Goal: Transaction & Acquisition: Purchase product/service

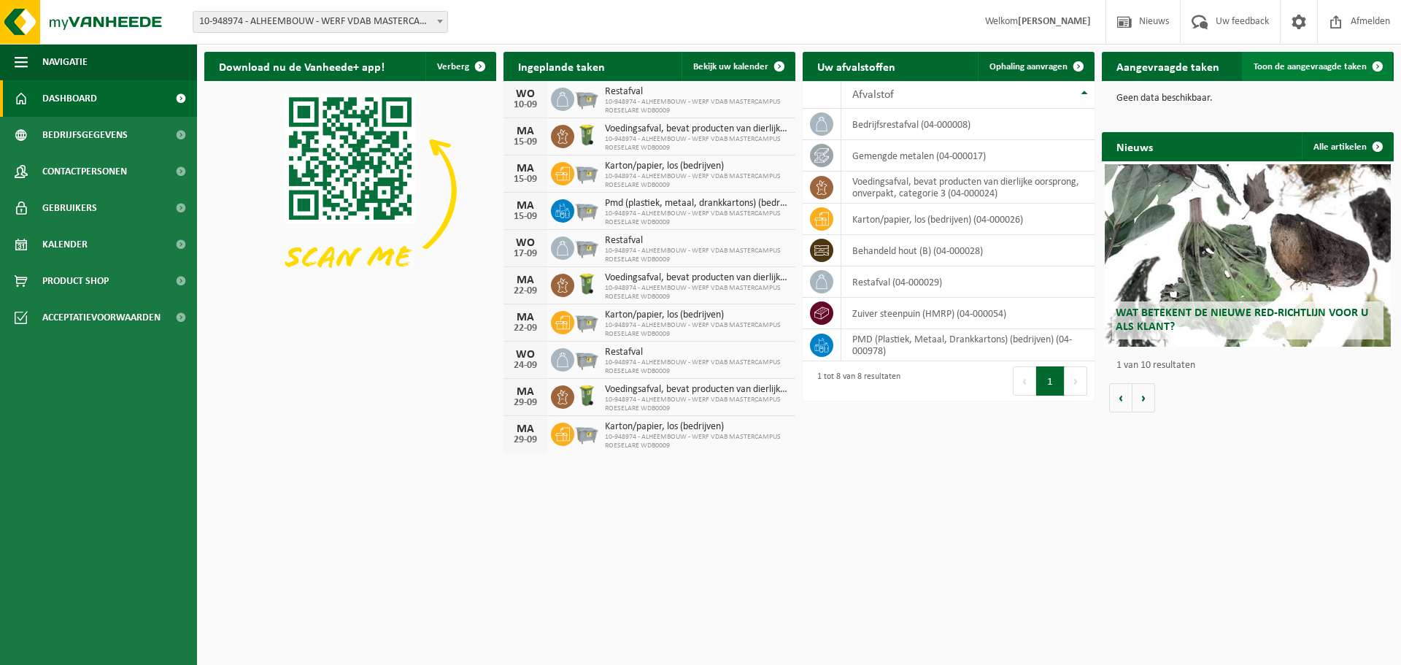
click at [1308, 64] on span "Toon de aangevraagde taken" at bounding box center [1310, 66] width 113 height 9
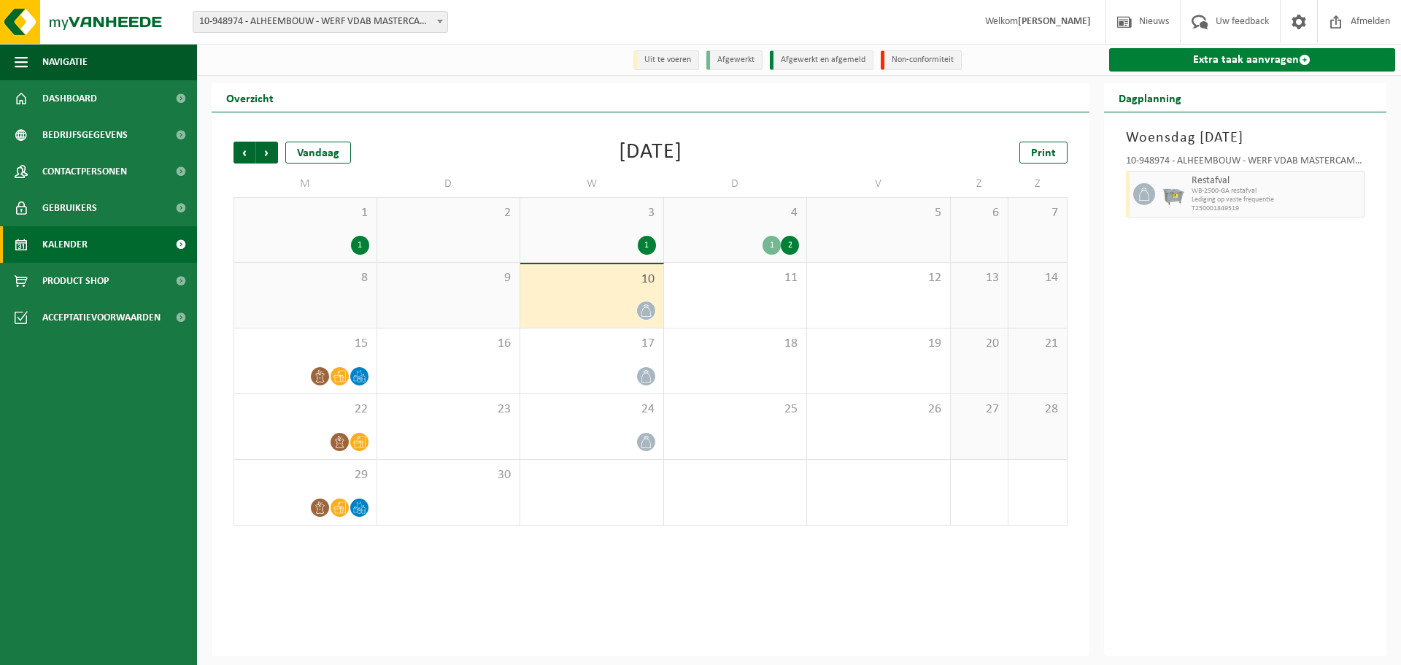
drag, startPoint x: 1236, startPoint y: 55, endPoint x: 1231, endPoint y: 63, distance: 9.5
click at [1237, 55] on link "Extra taak aanvragen" at bounding box center [1252, 59] width 287 height 23
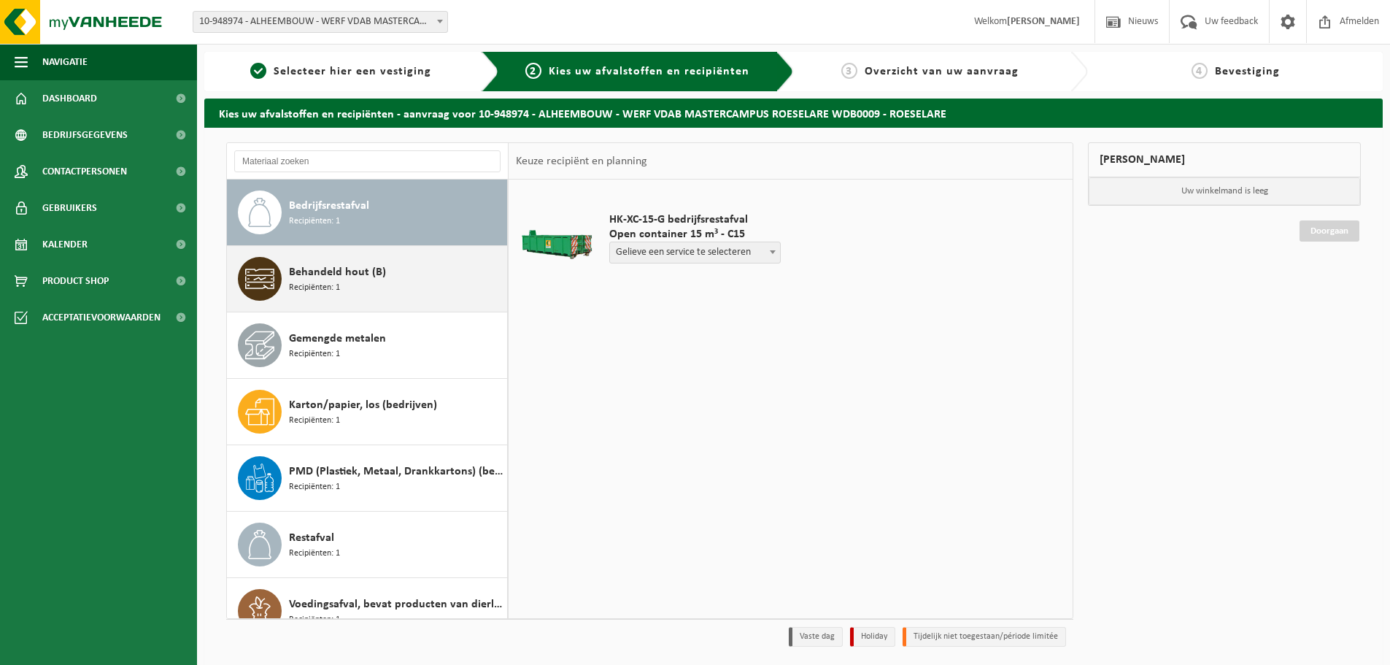
click at [374, 274] on span "Behandeld hout (B)" at bounding box center [337, 272] width 97 height 18
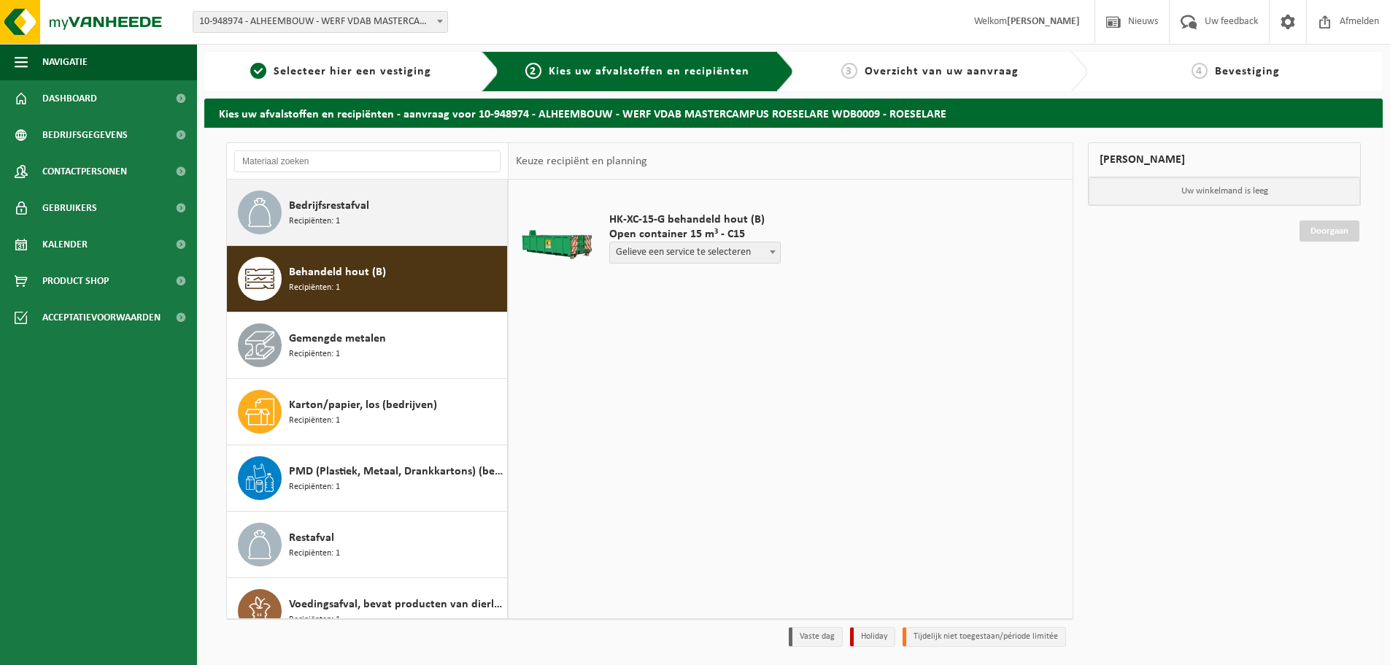
click at [388, 213] on div "Bedrijfsrestafval Recipiënten: 1" at bounding box center [396, 212] width 215 height 44
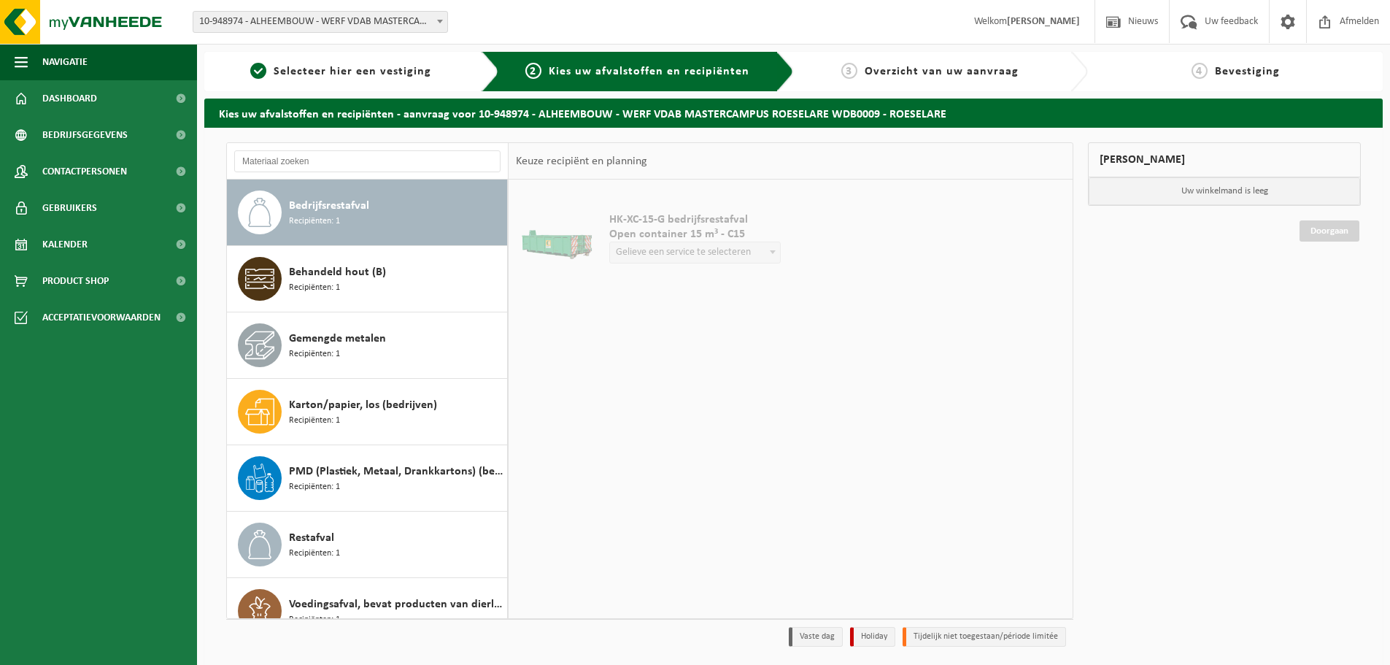
click at [736, 238] on span "Open container 15 m³ - C15" at bounding box center [695, 234] width 172 height 15
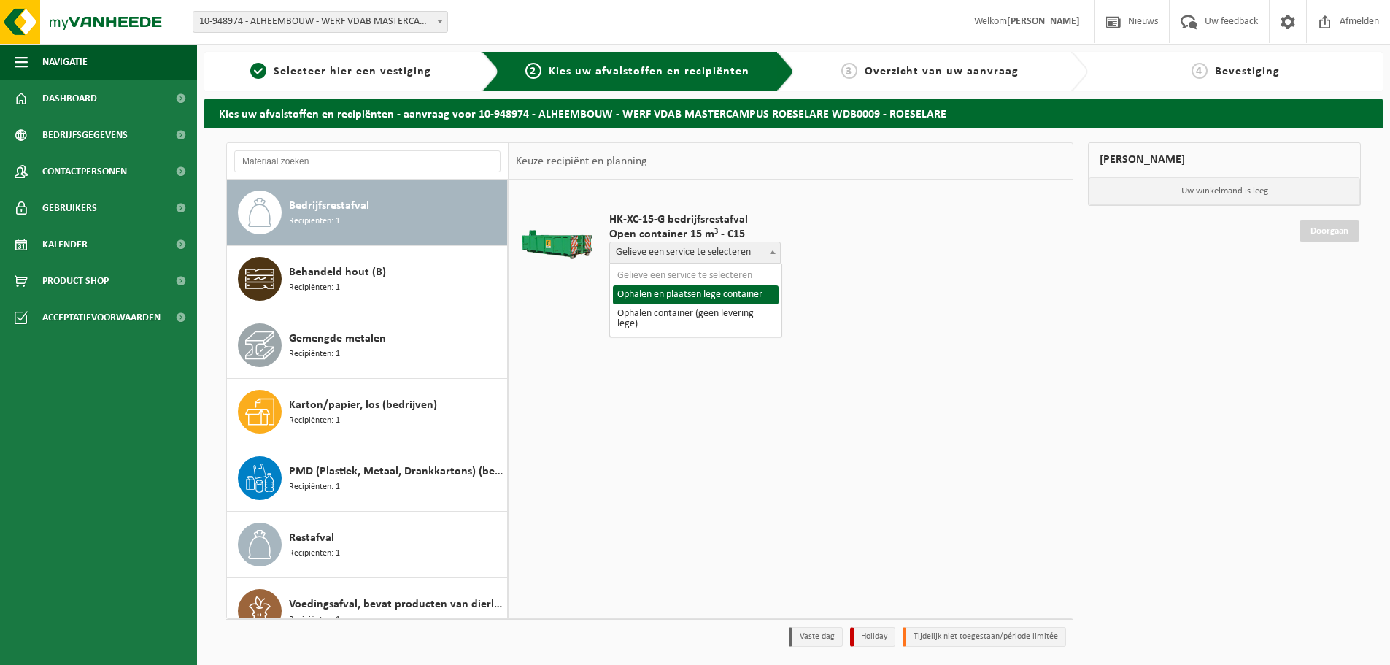
click at [735, 247] on span "Gelieve een service te selecteren" at bounding box center [695, 252] width 170 height 20
select select "P2PL-VEL-090670_HK-XC-15-GN-00_04-000008_46"
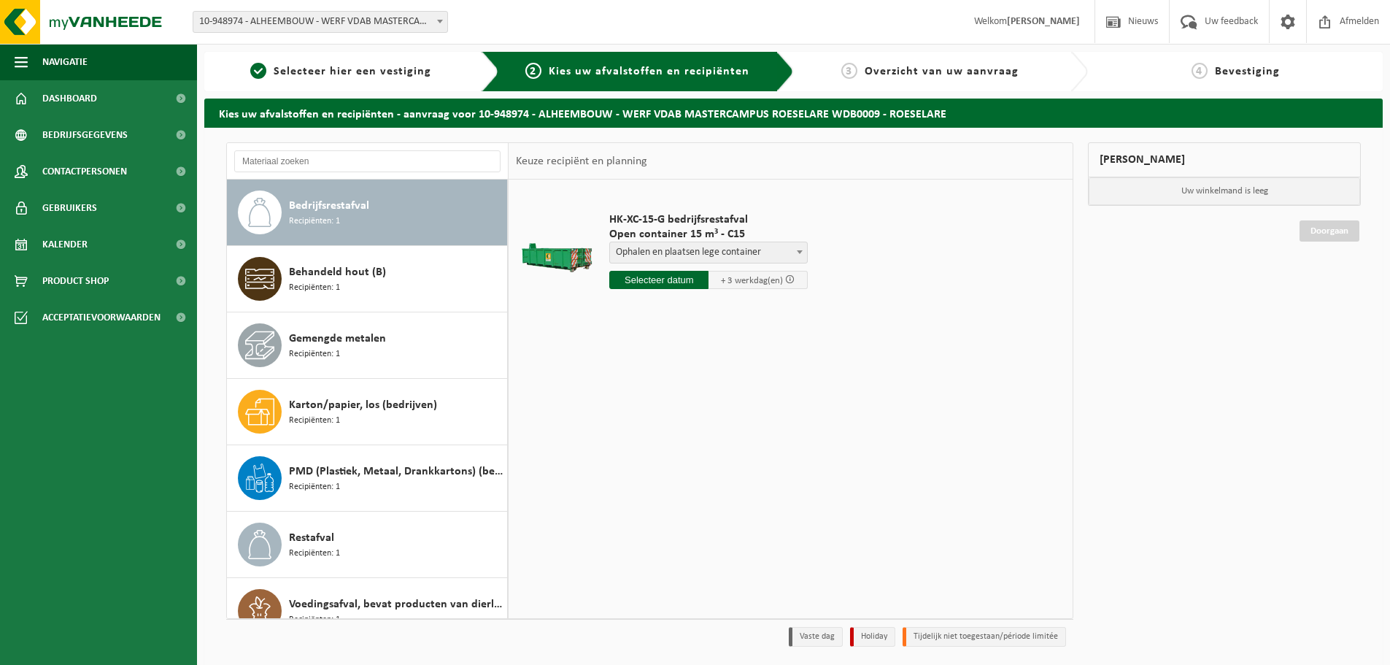
click at [689, 282] on input "text" at bounding box center [658, 280] width 99 height 18
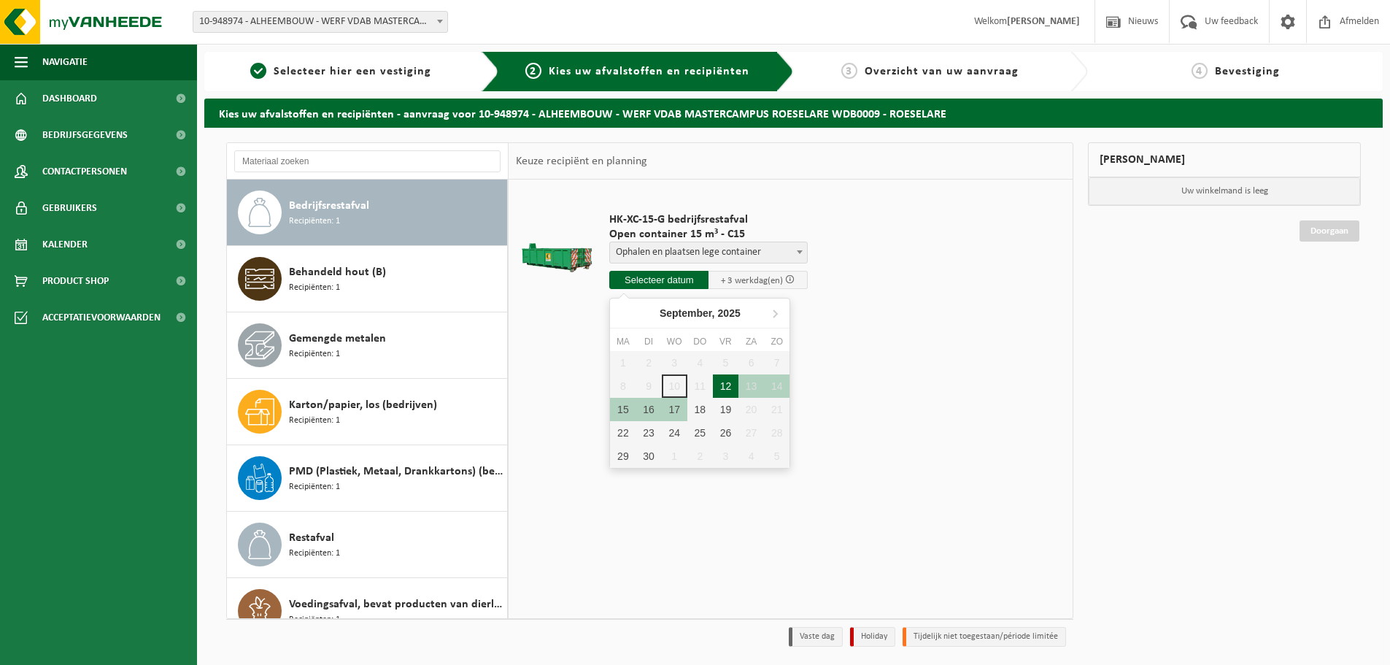
click at [715, 388] on div "12" at bounding box center [726, 385] width 26 height 23
type input "Van 2025-09-12"
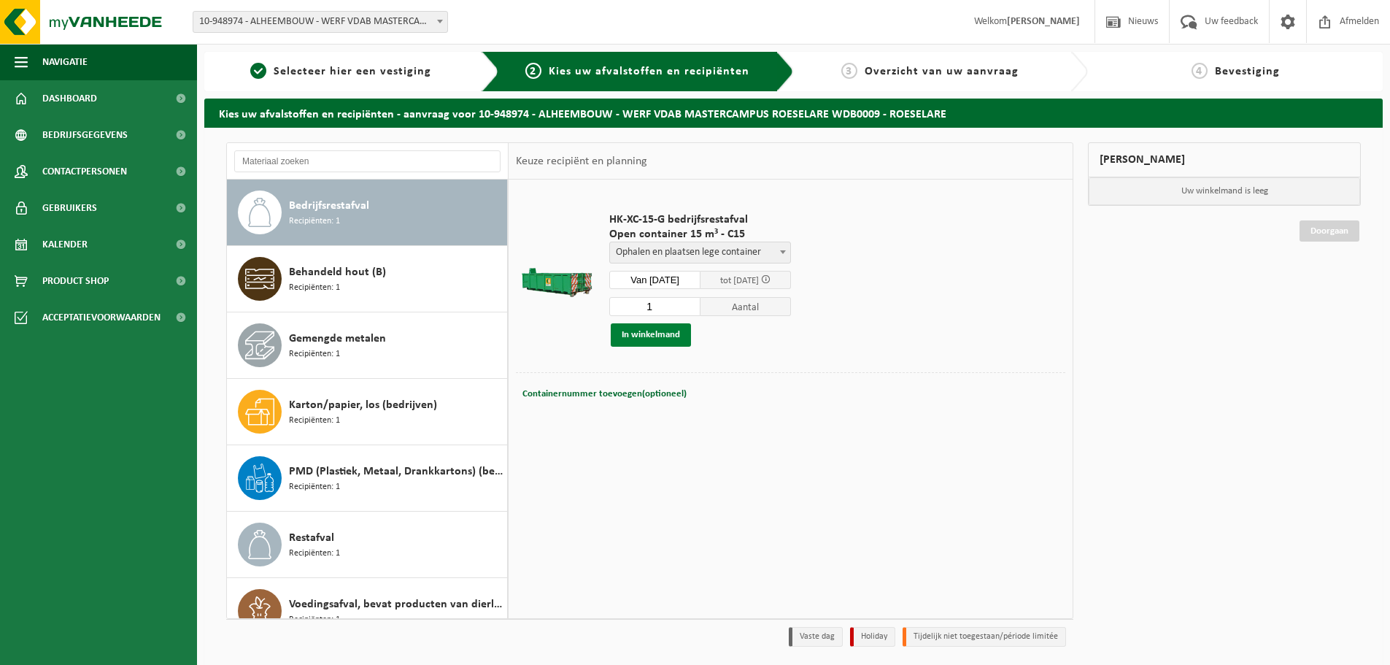
click at [677, 337] on button "In winkelmand" at bounding box center [651, 334] width 80 height 23
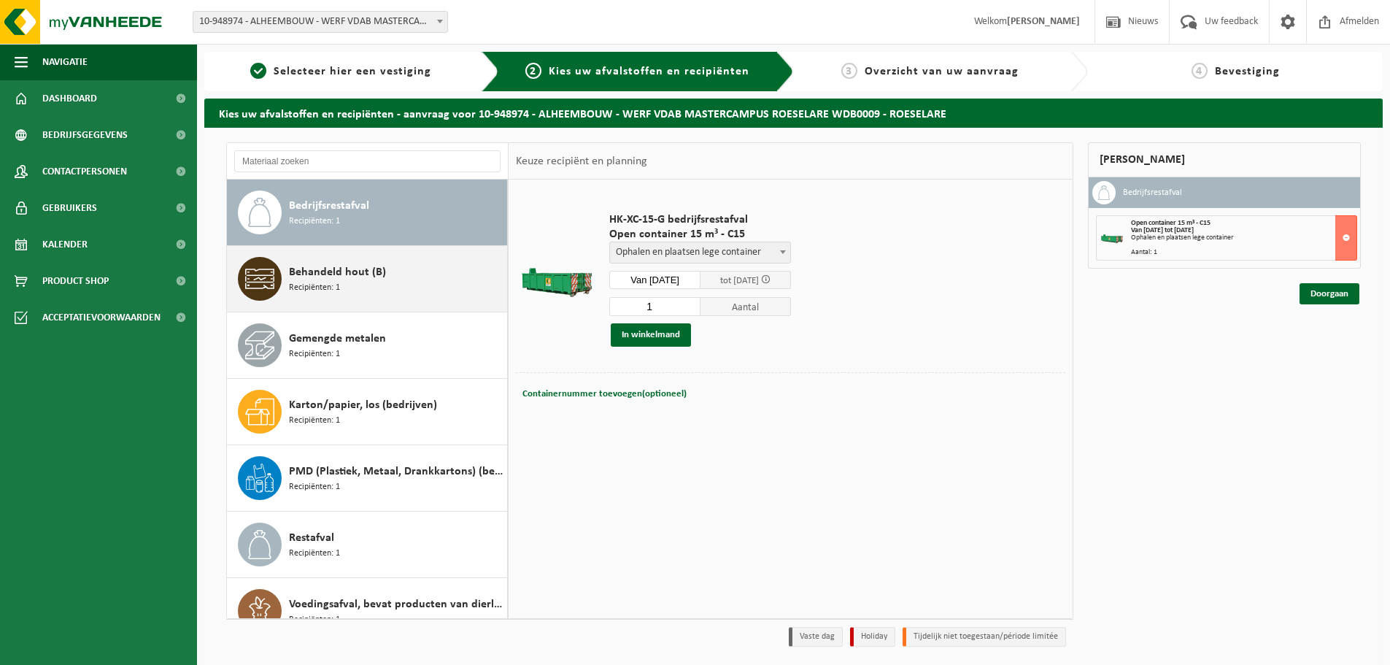
click at [429, 295] on div "Behandeld hout (B) Recipiënten: 1" at bounding box center [396, 279] width 215 height 44
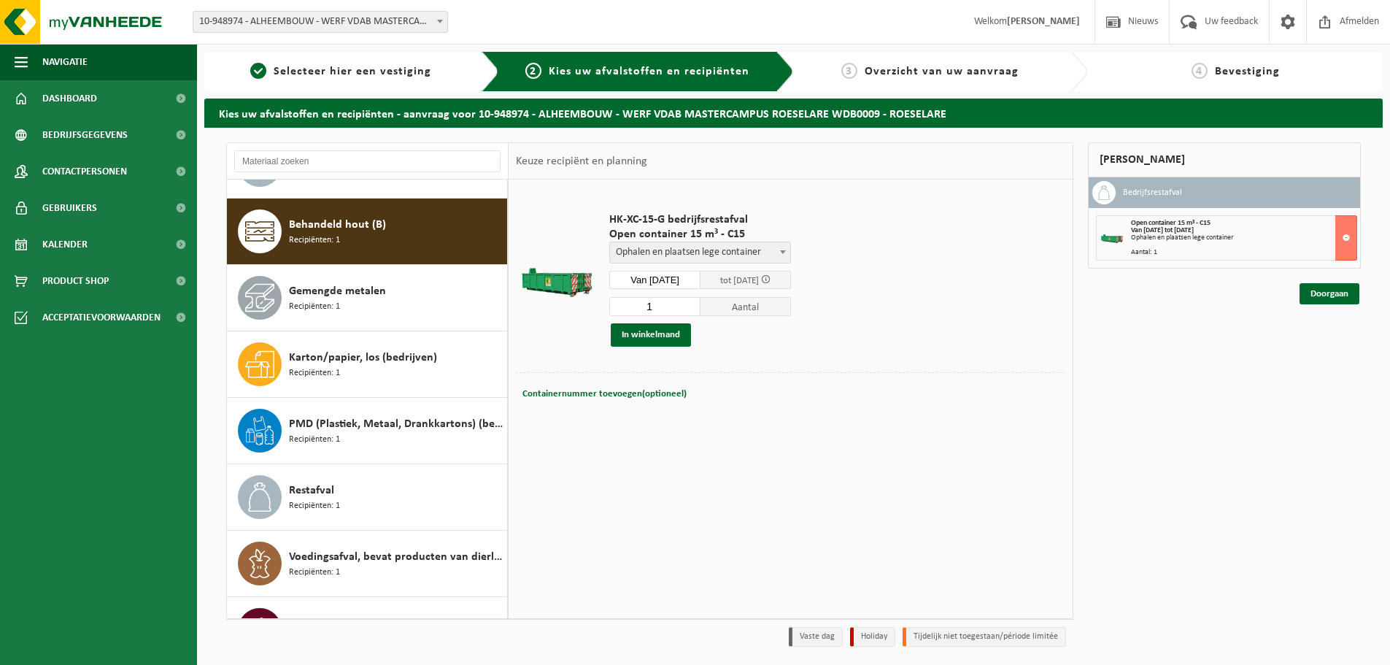
scroll to position [66, 0]
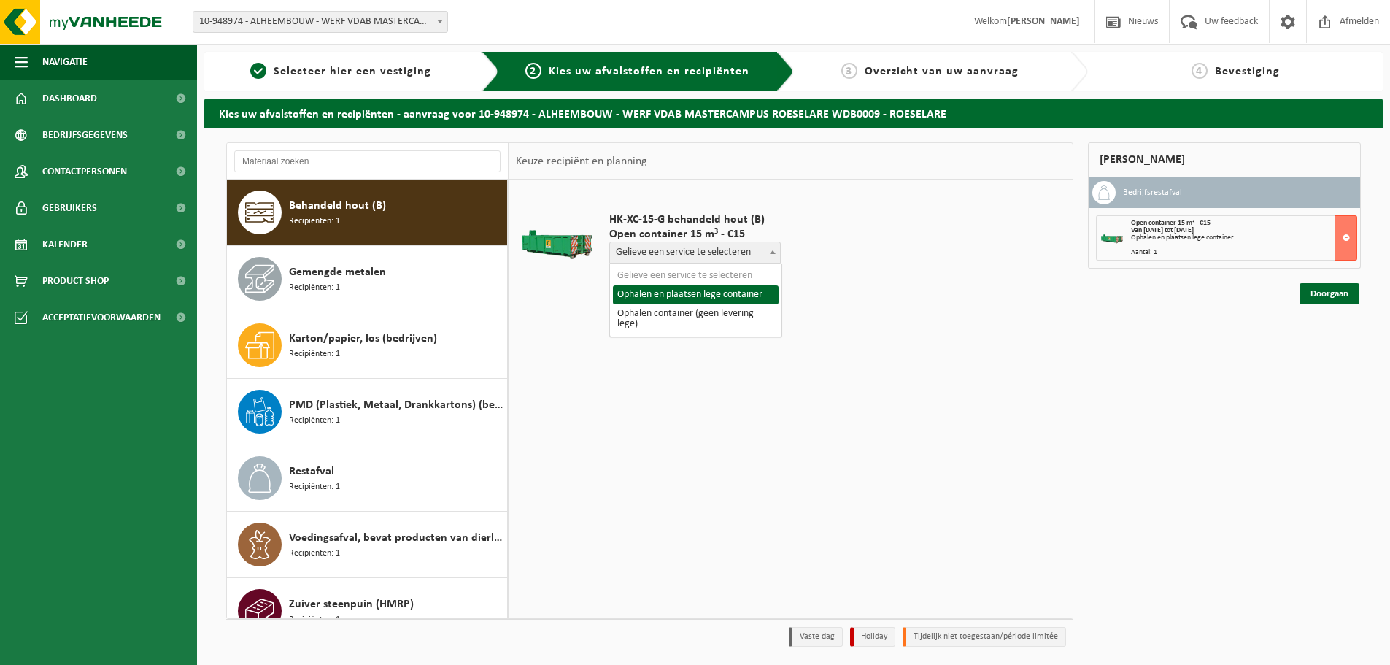
click at [737, 250] on span "Gelieve een service te selecteren" at bounding box center [695, 252] width 170 height 20
select select "P2PL-VEL-089111_HK-XC-15-GN-00_04-000028_46"
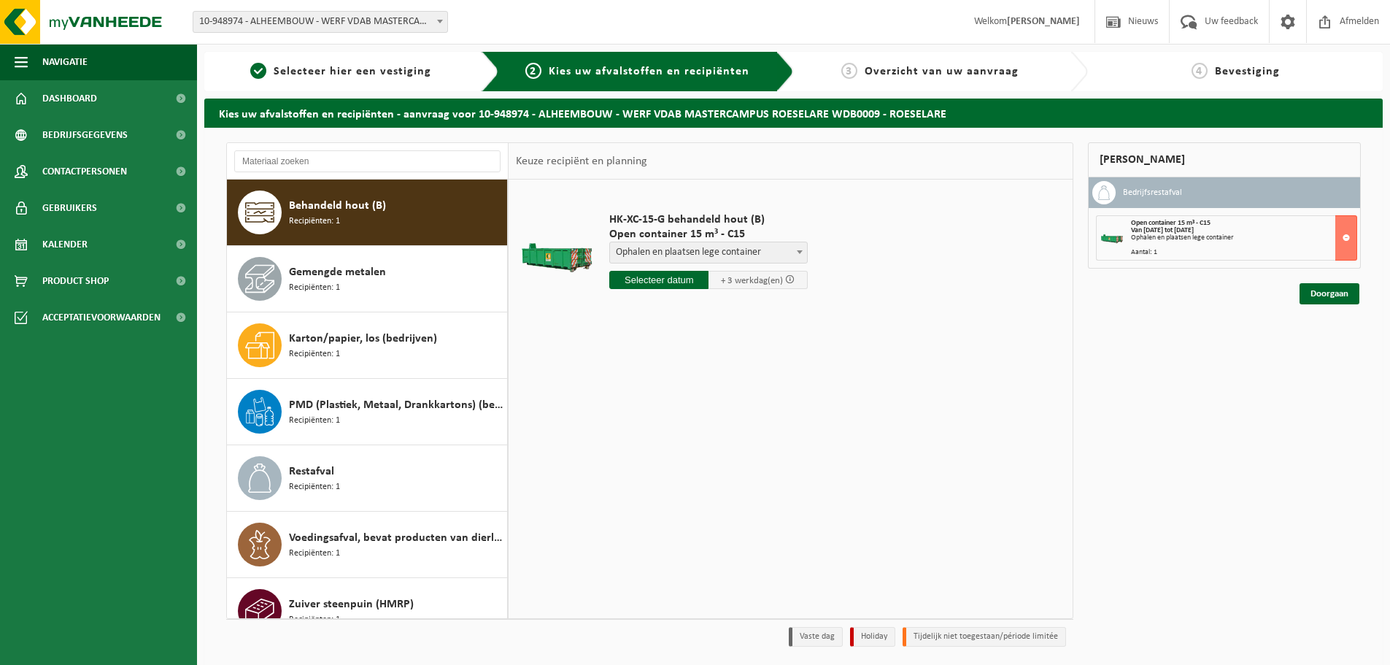
click at [646, 282] on input "text" at bounding box center [658, 280] width 99 height 18
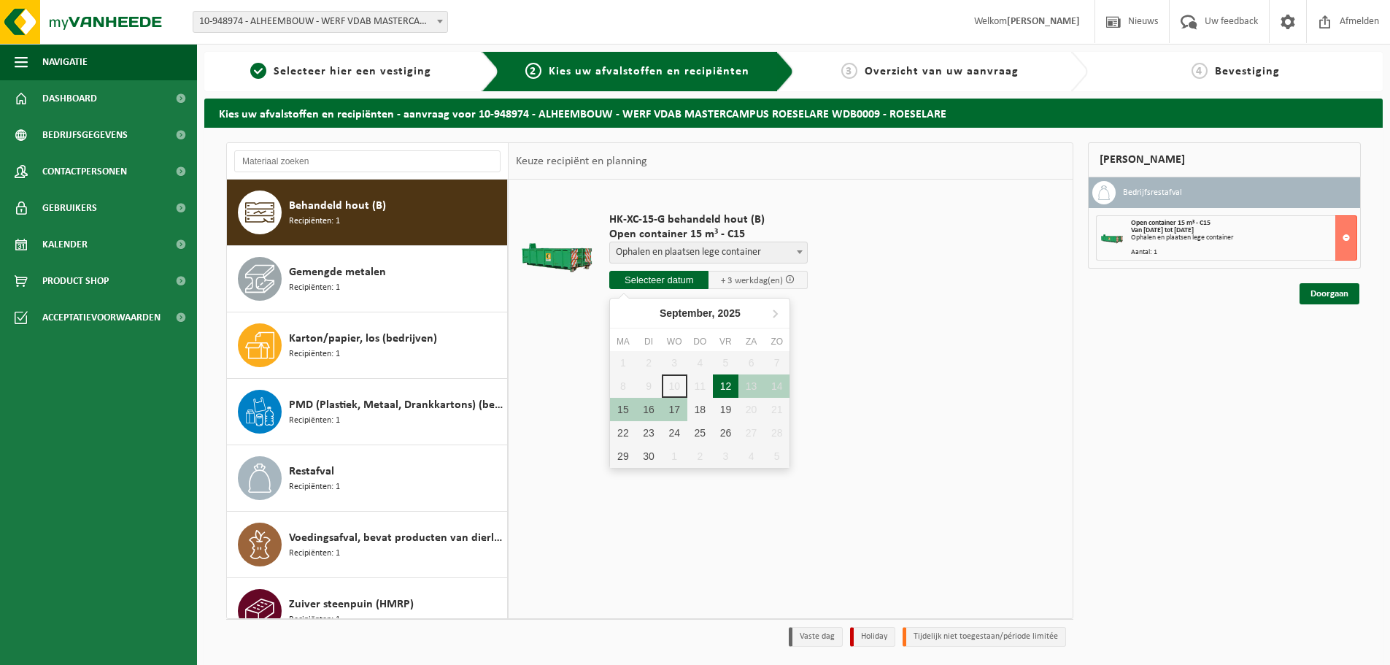
click at [718, 388] on div "12" at bounding box center [726, 385] width 26 height 23
type input "Van 2025-09-12"
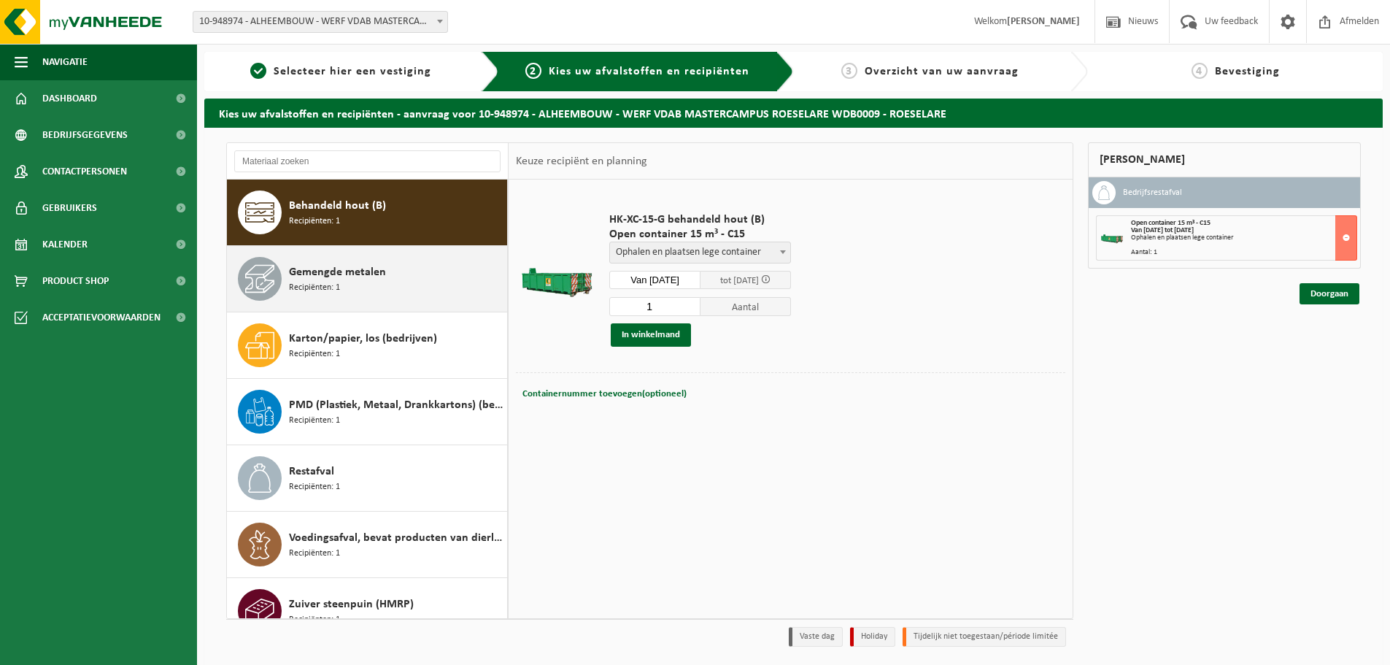
click at [383, 287] on div "Gemengde metalen Recipiënten: 1" at bounding box center [396, 279] width 215 height 44
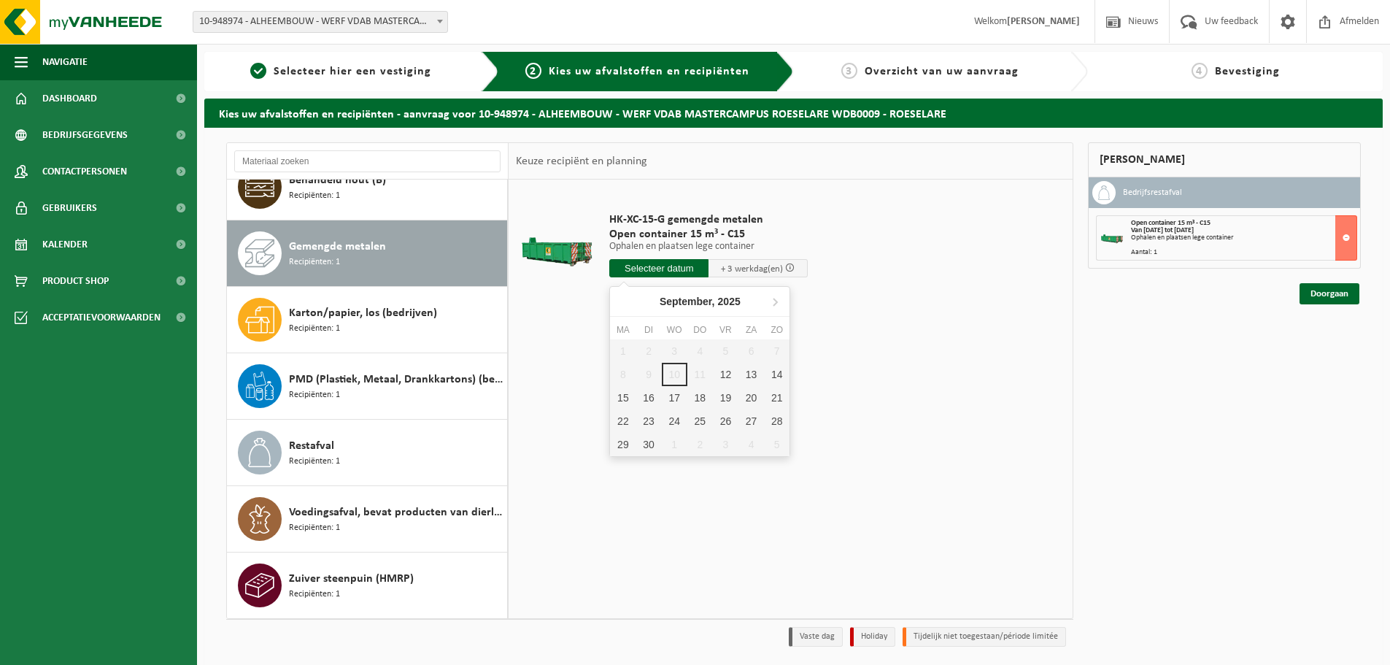
click at [651, 263] on input "text" at bounding box center [658, 268] width 99 height 18
click at [718, 368] on div "12" at bounding box center [726, 374] width 26 height 23
type input "Van 2025-09-12"
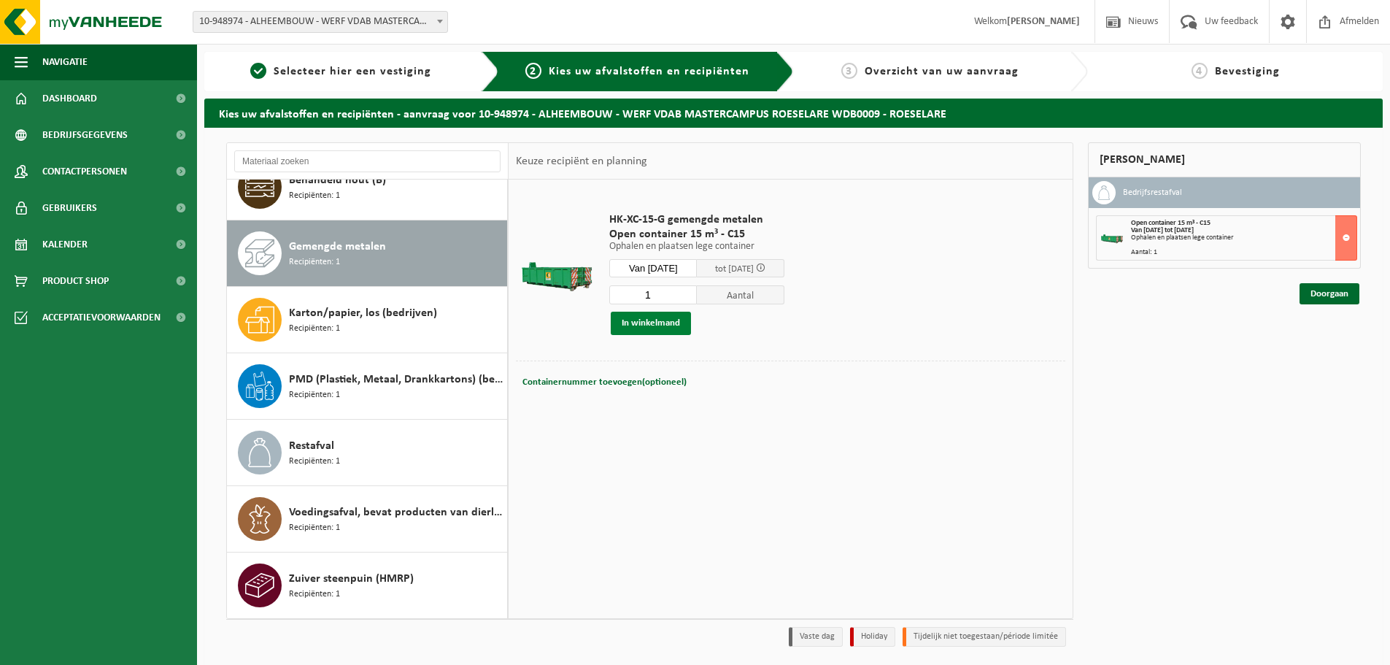
click at [684, 317] on button "In winkelmand" at bounding box center [651, 323] width 80 height 23
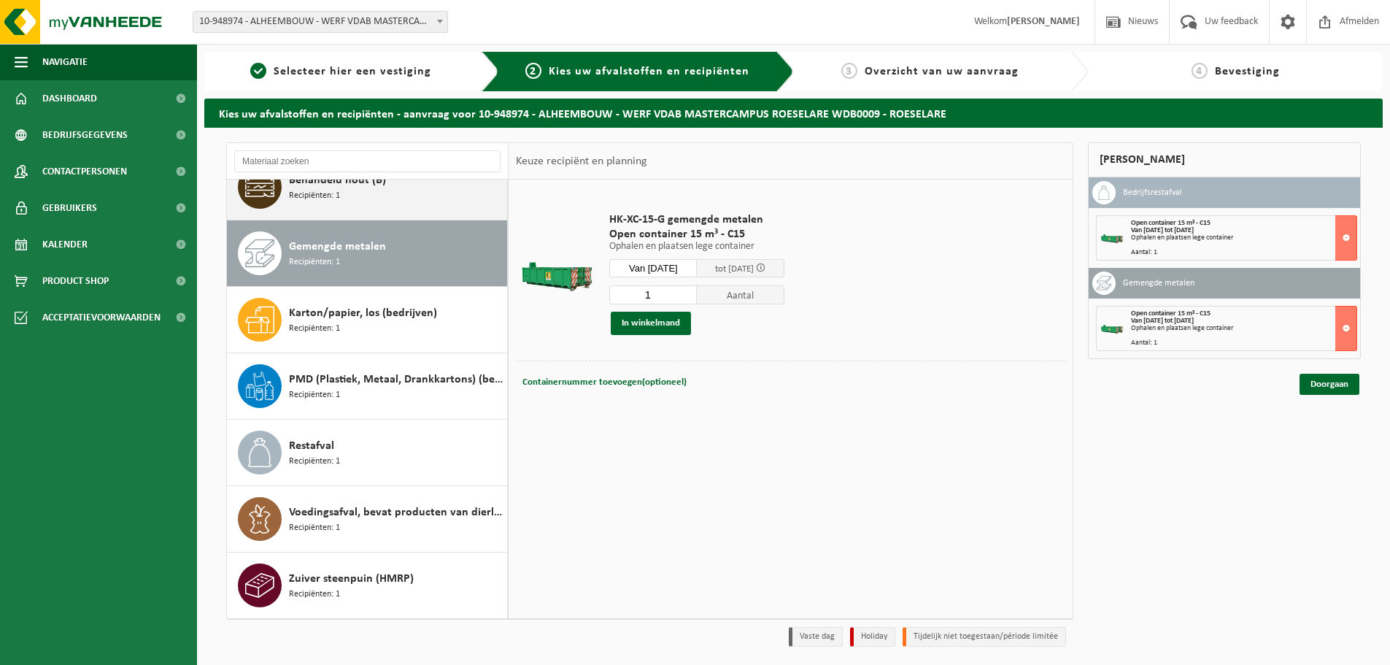
click at [402, 190] on div "Behandeld hout (B) Recipiënten: 1" at bounding box center [396, 187] width 215 height 44
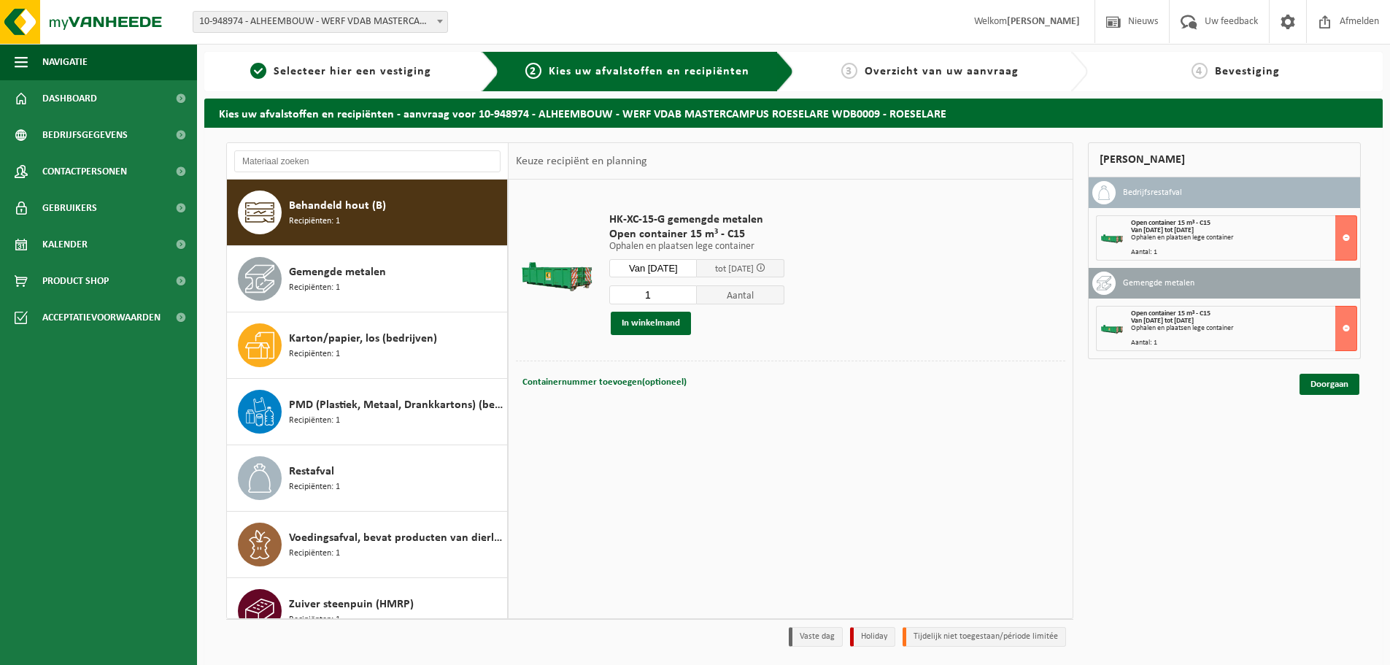
scroll to position [66, 0]
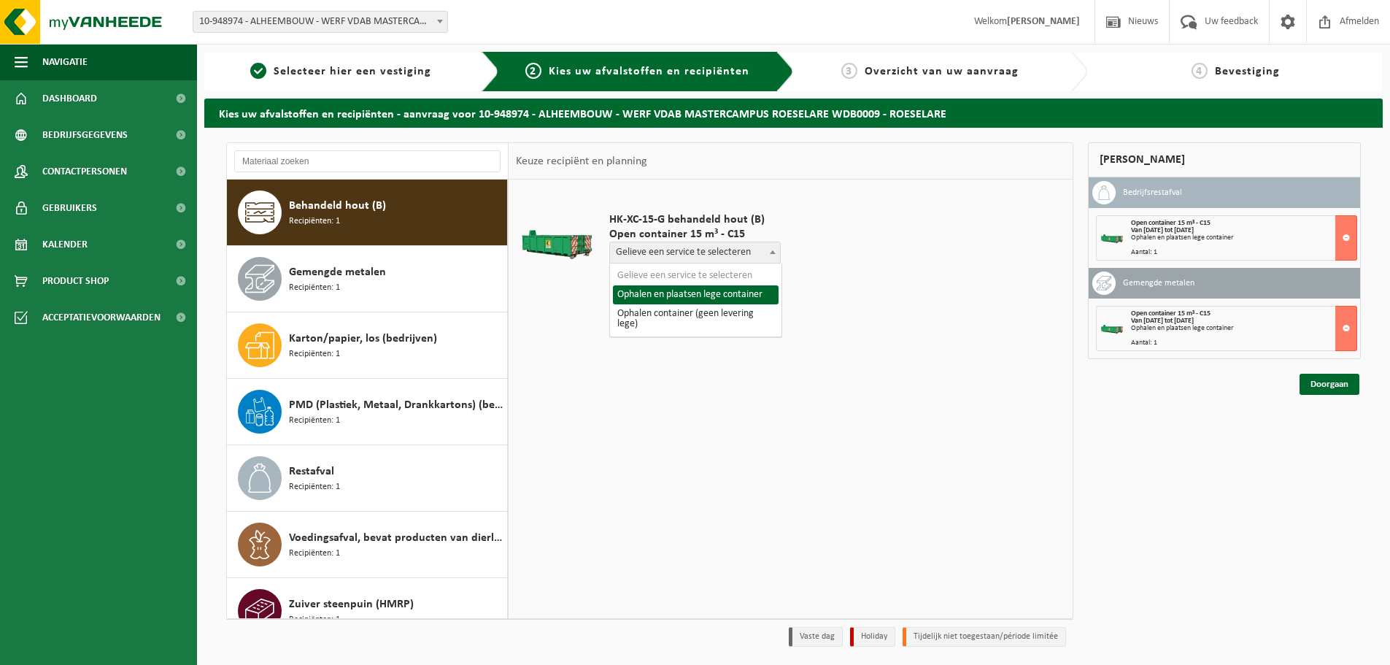
click at [682, 253] on span "Gelieve een service te selecteren" at bounding box center [695, 252] width 170 height 20
select select "P2PL-VEL-089111_HK-XC-15-GN-00_04-000028_46"
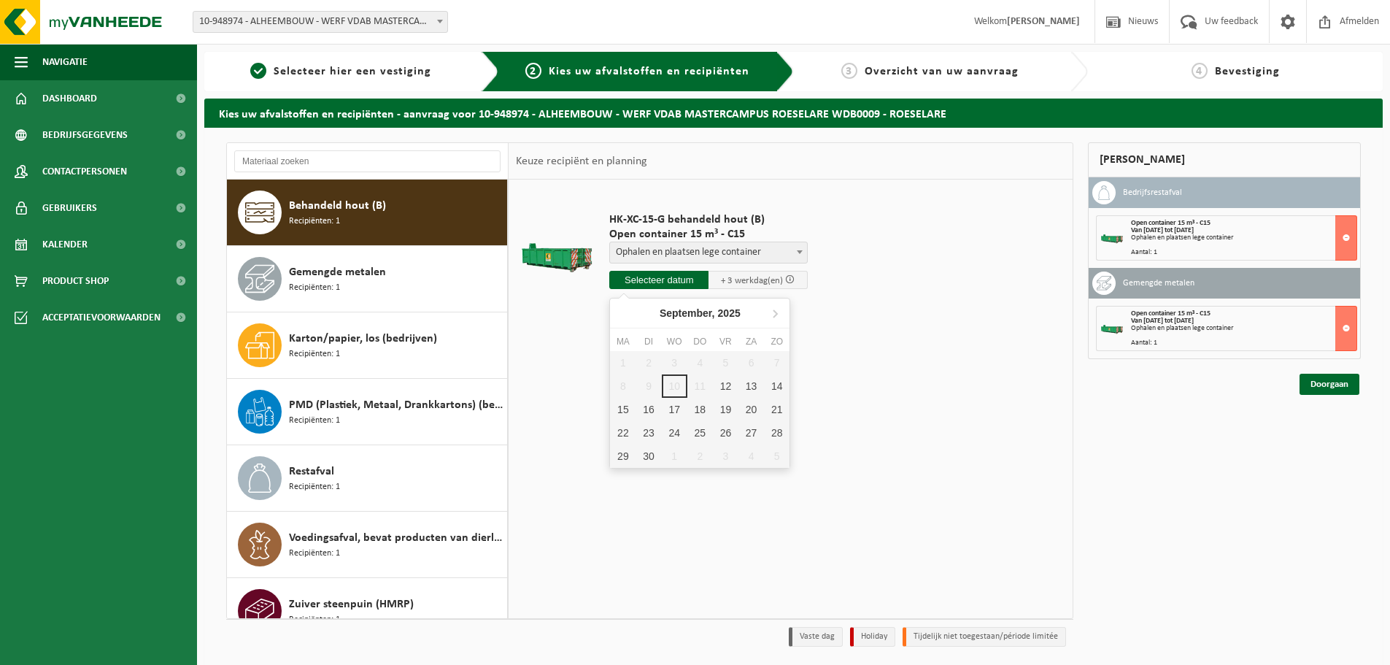
click at [674, 279] on input "text" at bounding box center [658, 280] width 99 height 18
click at [729, 379] on div "12" at bounding box center [726, 385] width 26 height 23
type input "Van 2025-09-12"
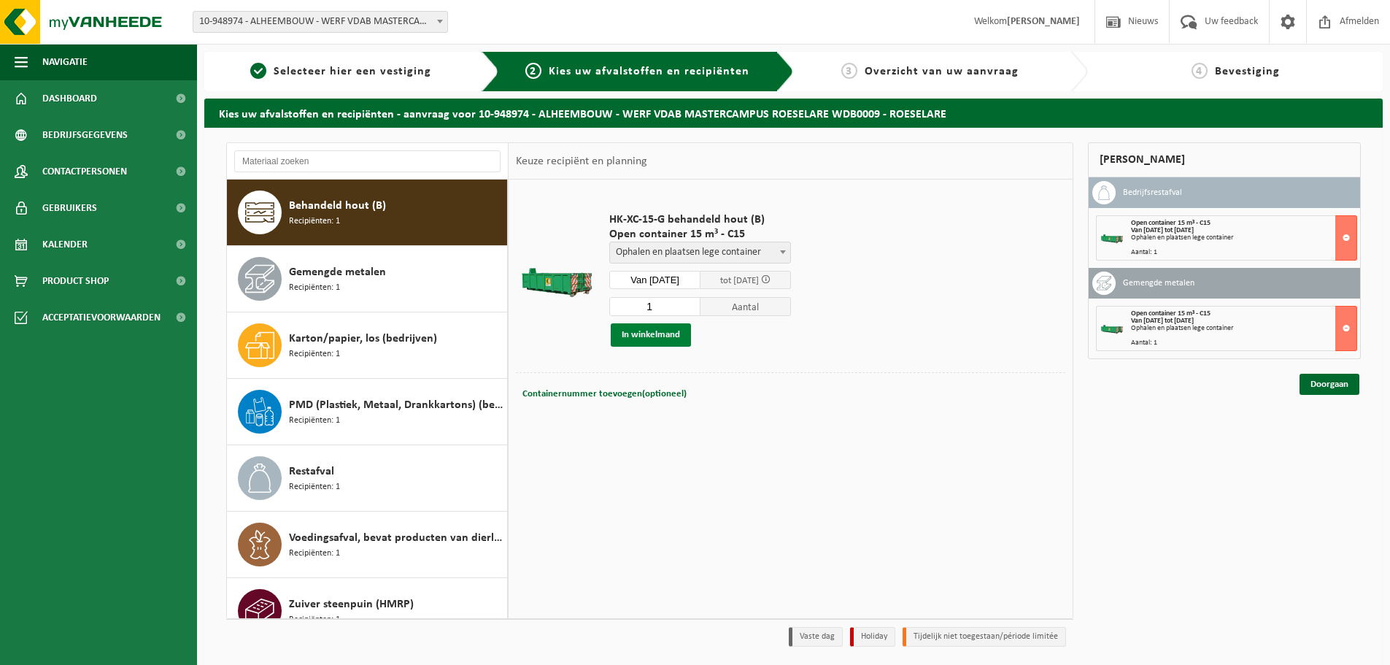
click at [684, 339] on button "In winkelmand" at bounding box center [651, 334] width 80 height 23
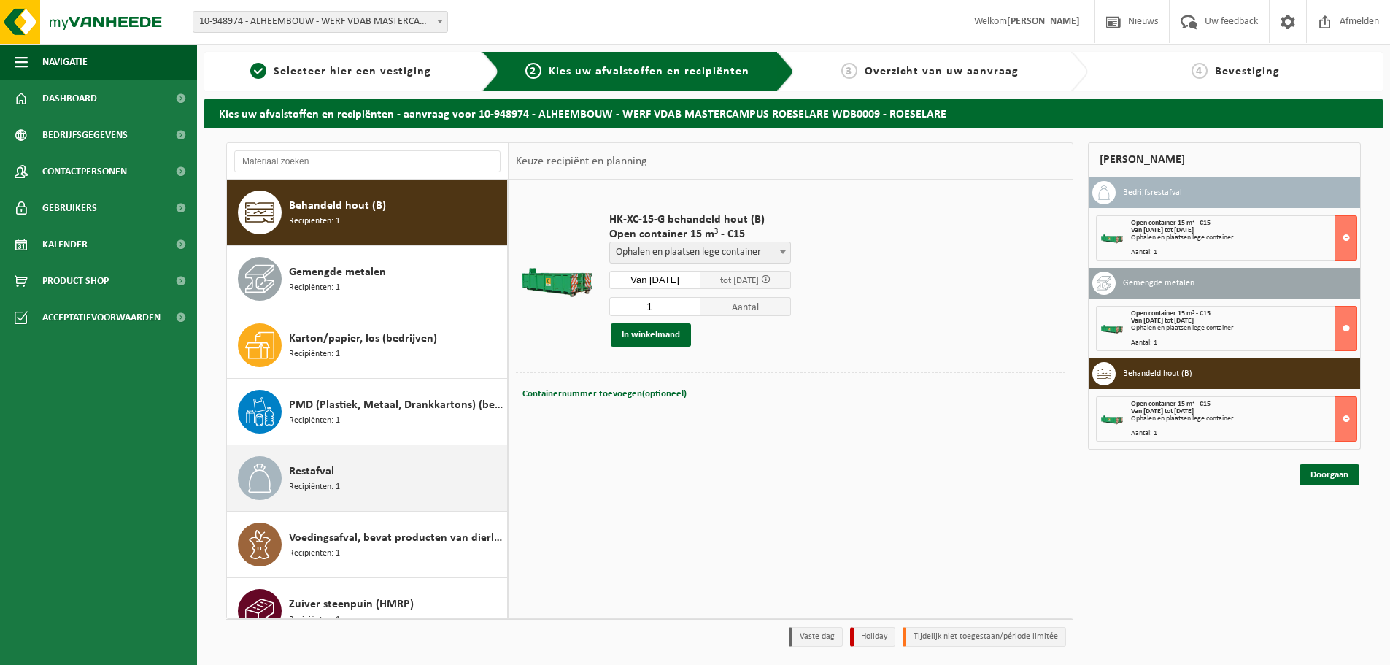
scroll to position [92, 0]
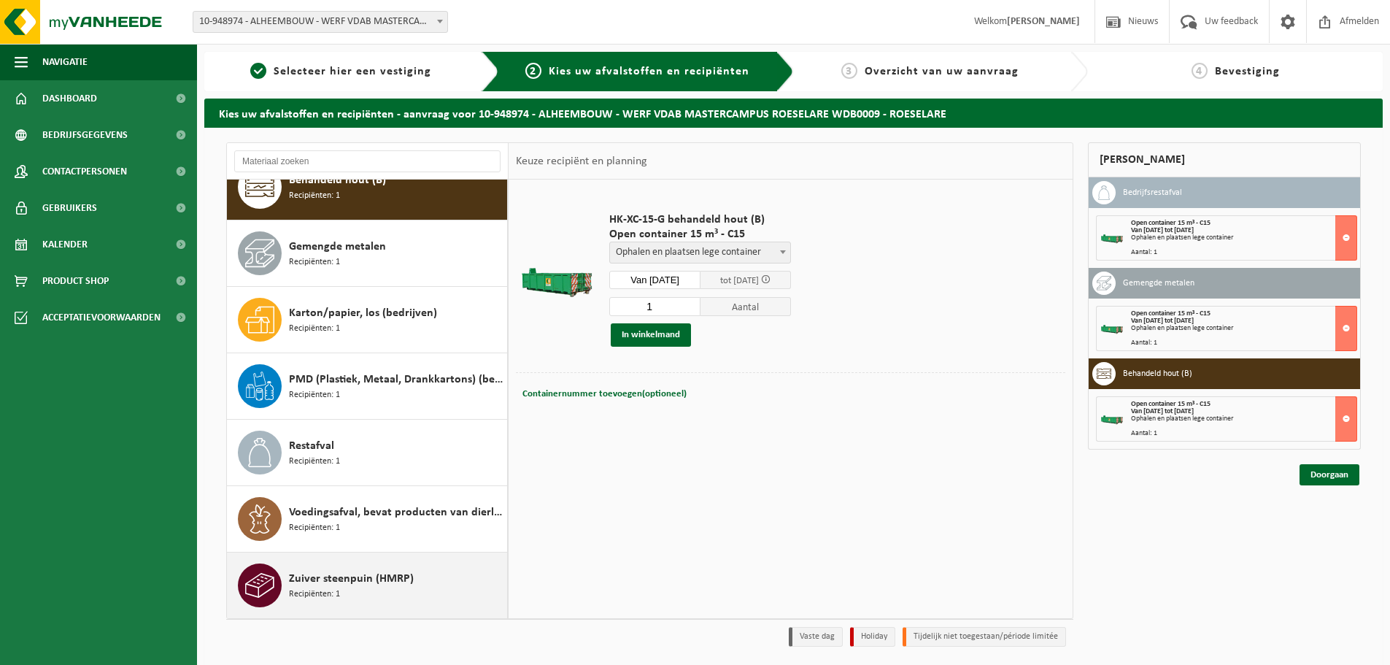
click at [335, 574] on span "Zuiver steenpuin (HMRP)" at bounding box center [351, 579] width 125 height 18
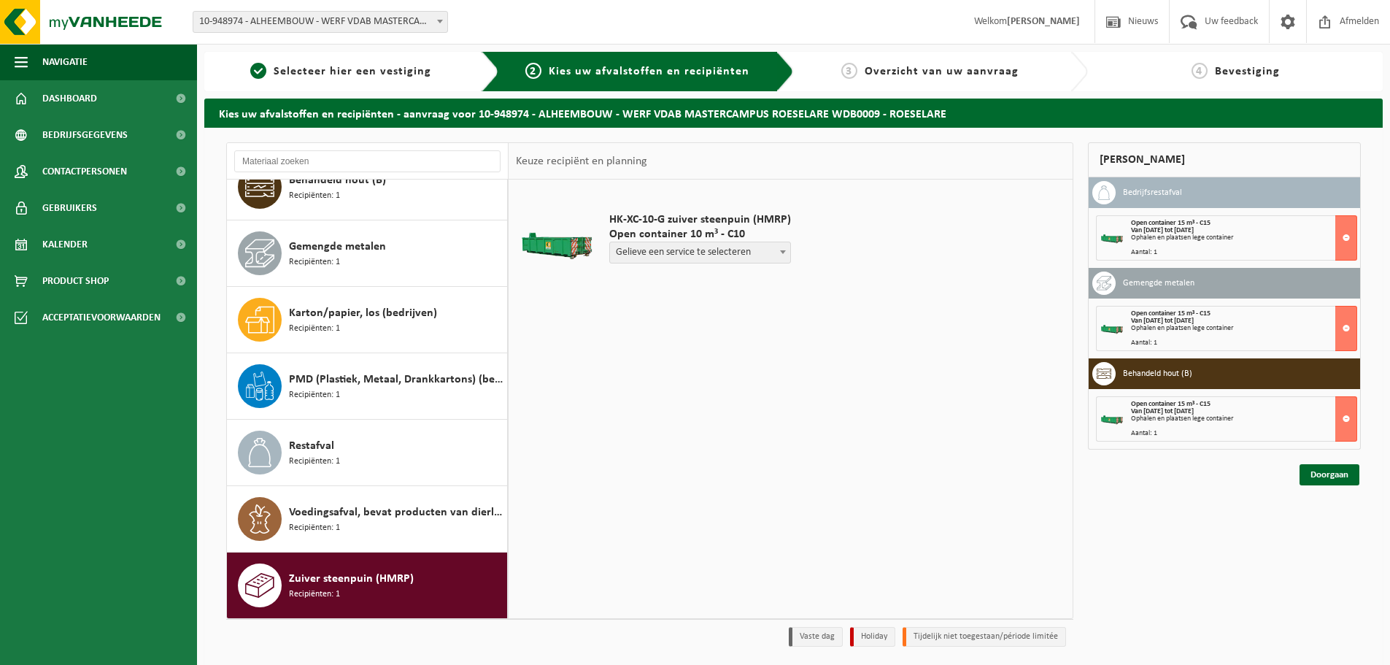
click at [685, 252] on span "Gelieve een service te selecteren" at bounding box center [700, 252] width 180 height 20
click at [693, 244] on span "Ophalen container (geen levering lege)" at bounding box center [708, 252] width 197 height 20
select select "P2PL-VEL-093964_HK-XC-10-GN-00_04-000054_46"
click at [684, 283] on input "text" at bounding box center [658, 280] width 99 height 18
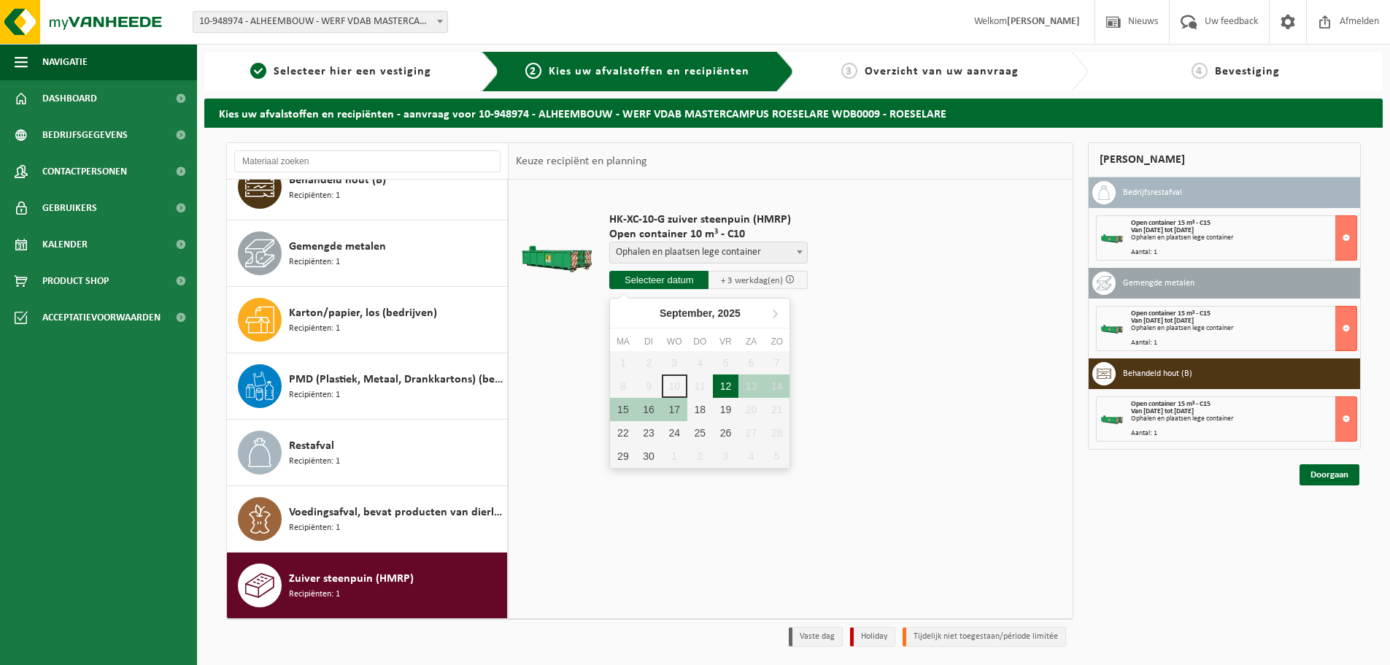
click at [719, 388] on div "12" at bounding box center [726, 385] width 26 height 23
type input "Van 2025-09-12"
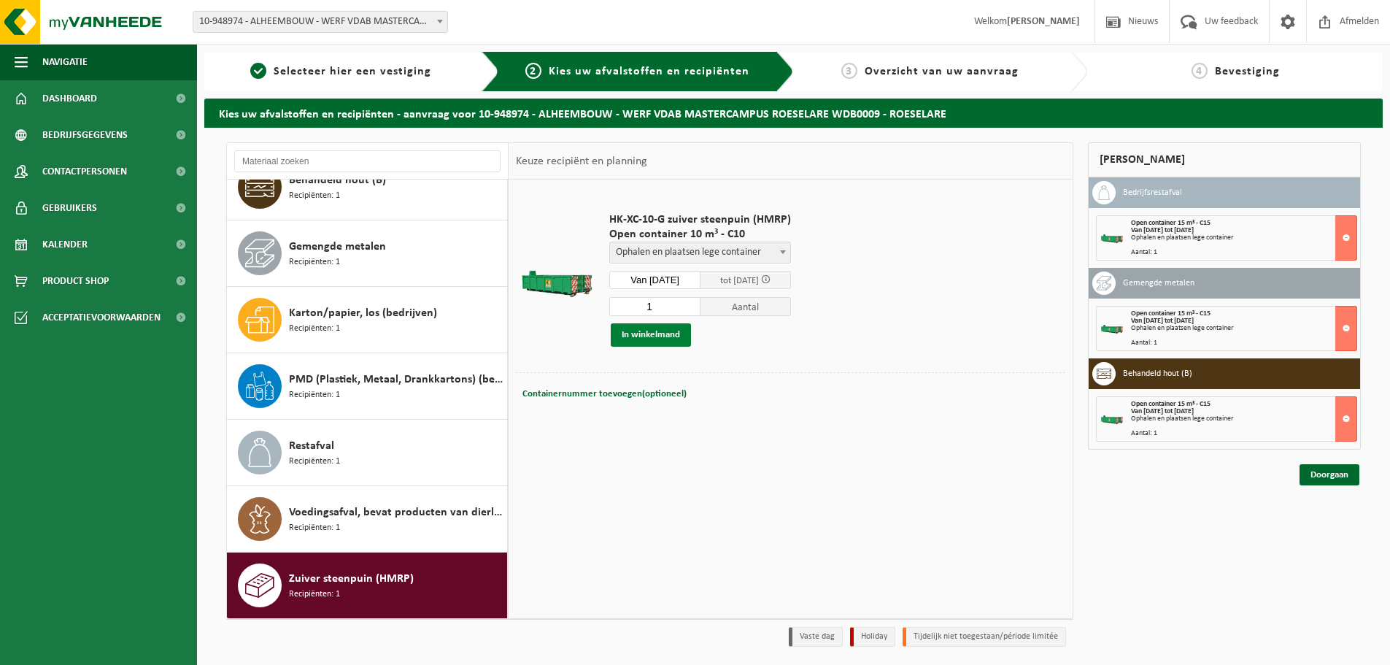
click at [673, 342] on button "In winkelmand" at bounding box center [651, 334] width 80 height 23
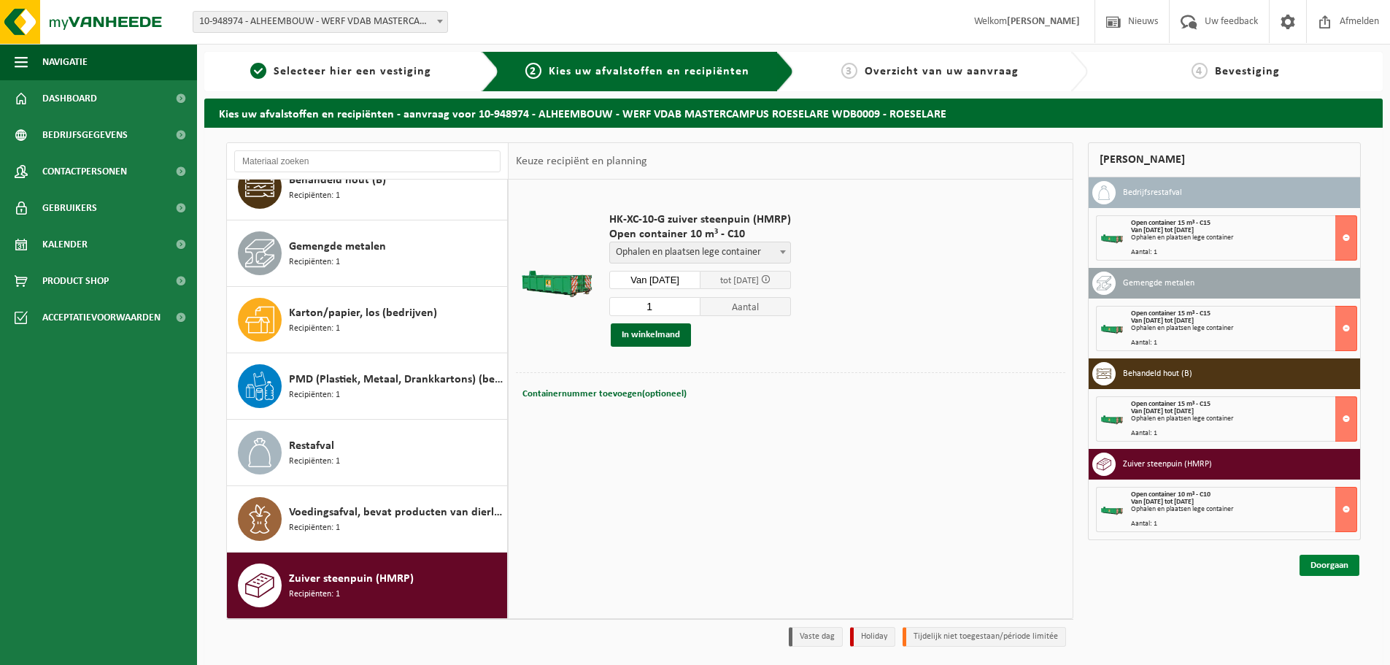
click at [1330, 563] on link "Doorgaan" at bounding box center [1330, 565] width 60 height 21
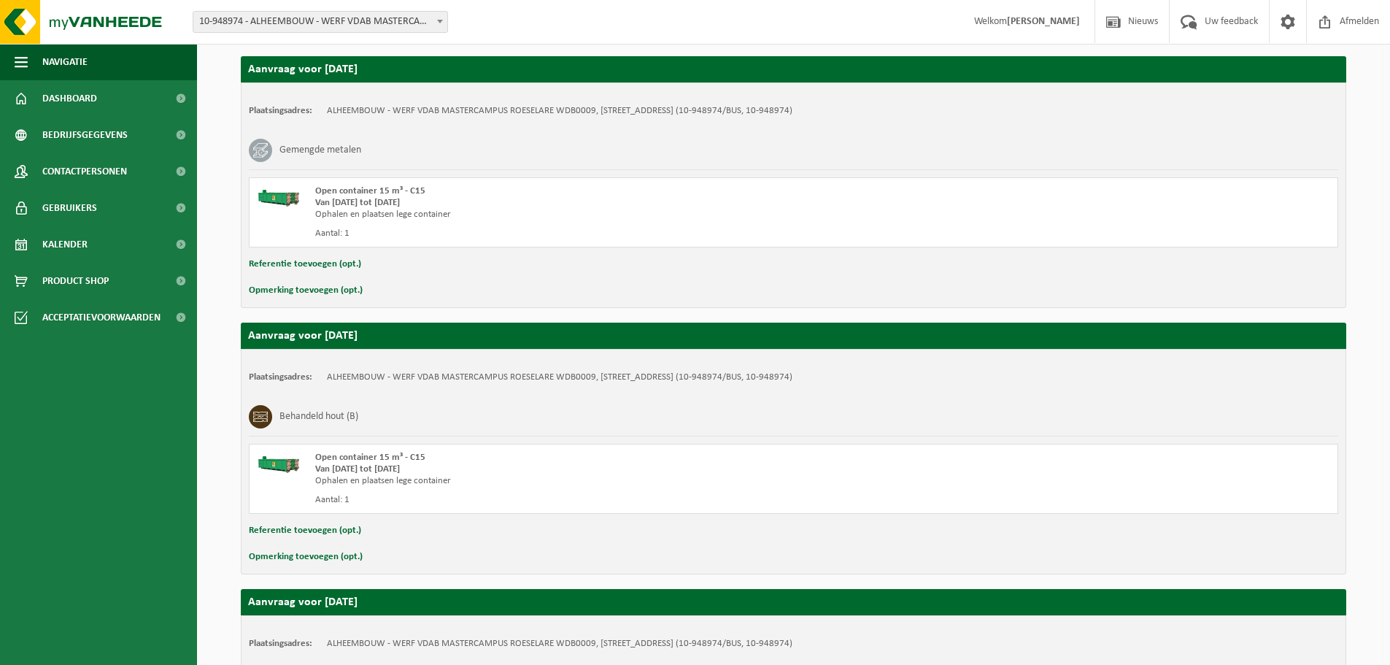
scroll to position [760, 0]
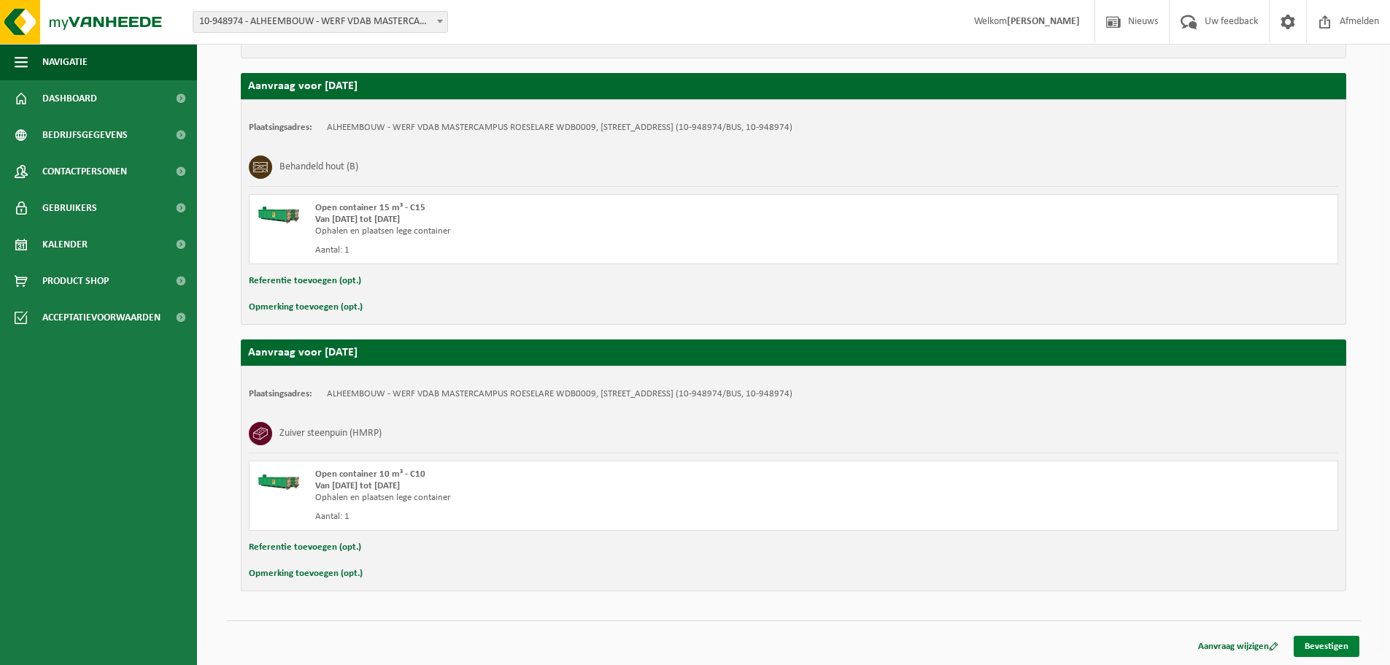
click at [1314, 644] on link "Bevestigen" at bounding box center [1327, 646] width 66 height 21
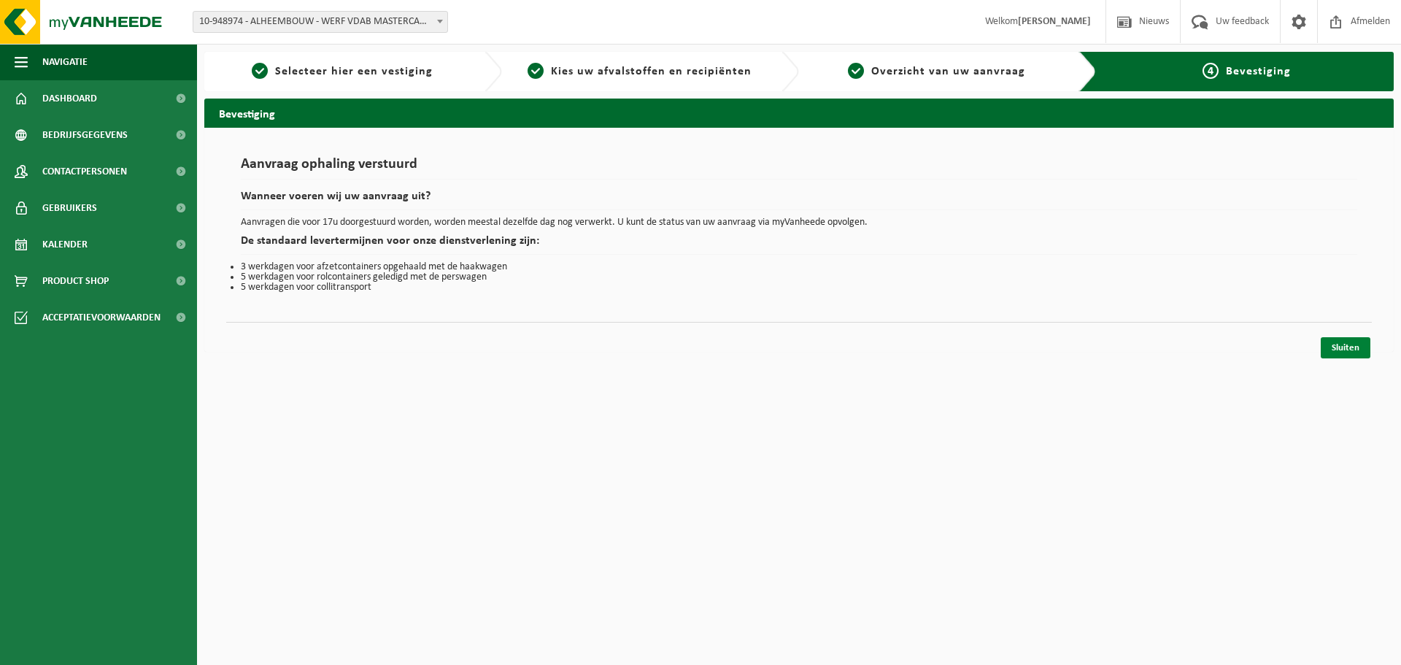
click at [1330, 344] on link "Sluiten" at bounding box center [1346, 347] width 50 height 21
